Goal: Obtain resource: Obtain resource

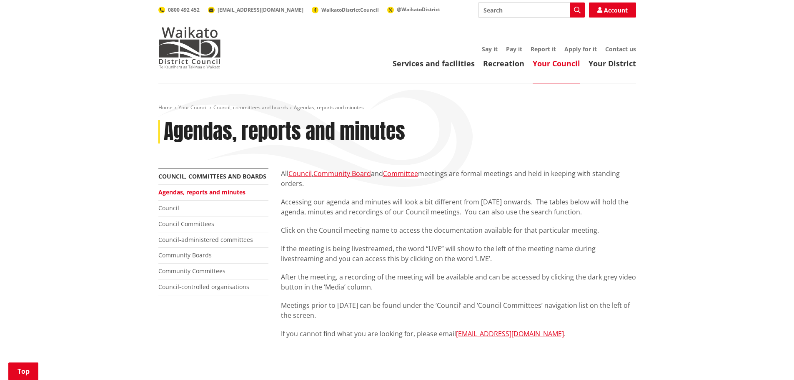
scroll to position [583, 0]
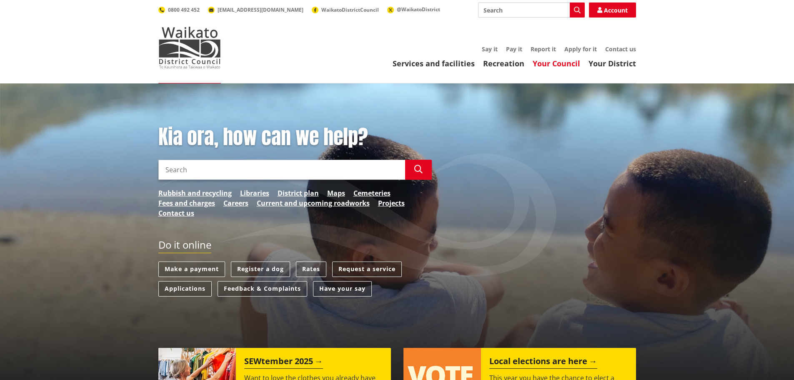
click at [569, 61] on link "Your Council" at bounding box center [555, 63] width 47 height 10
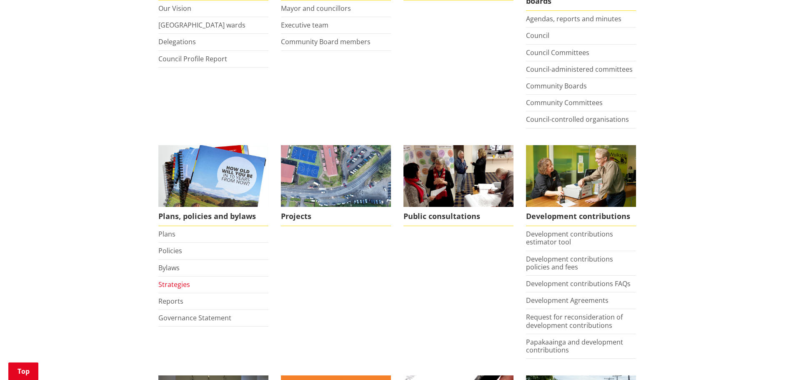
scroll to position [250, 0]
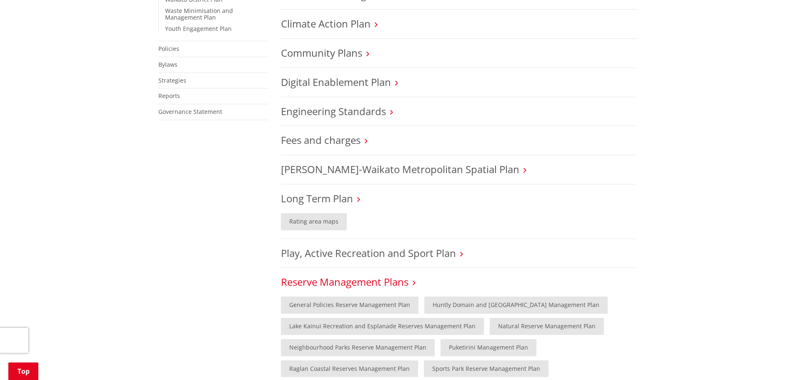
scroll to position [375, 0]
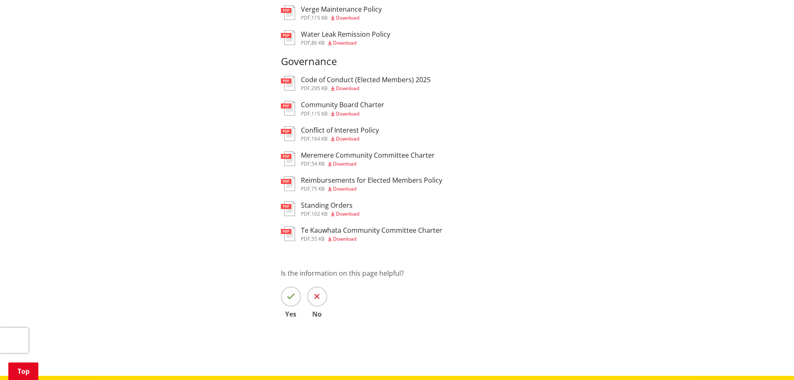
scroll to position [1250, 0]
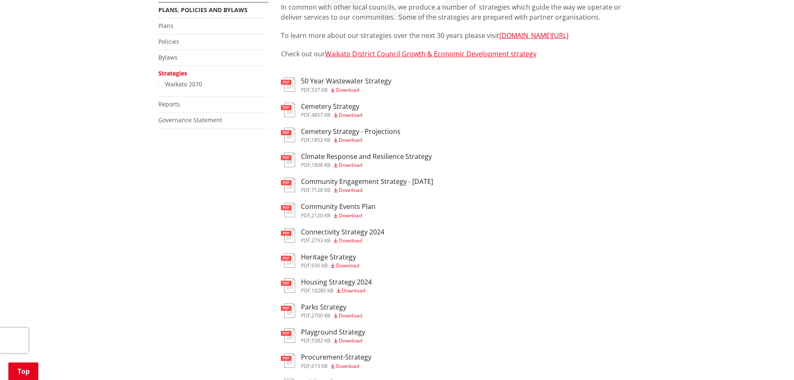
scroll to position [167, 0]
drag, startPoint x: 360, startPoint y: 280, endPoint x: 363, endPoint y: 285, distance: 5.7
click at [363, 285] on h3 "Housing Strategy 2024" at bounding box center [336, 281] width 71 height 8
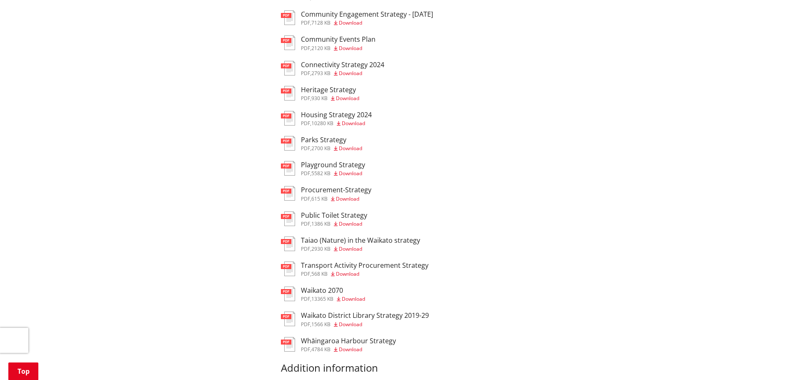
scroll to position [542, 0]
